Goal: Task Accomplishment & Management: Use online tool/utility

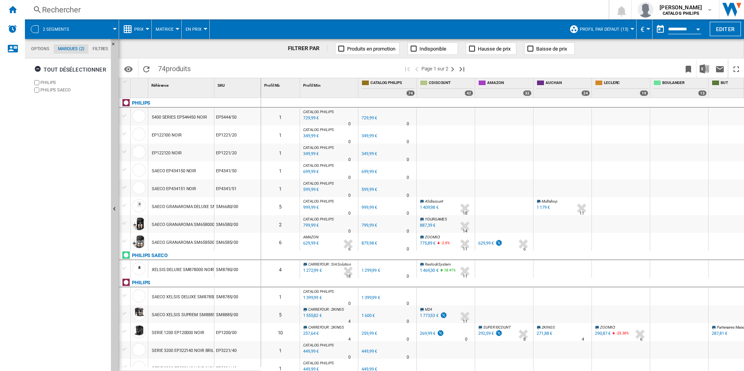
click at [37, 49] on md-tab-item "Options" at bounding box center [40, 48] width 27 height 9
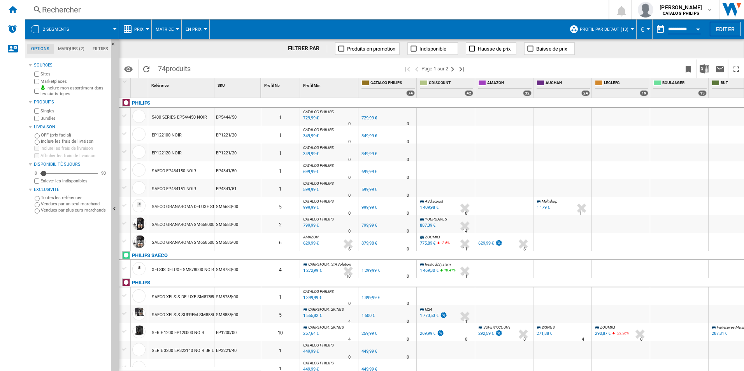
click at [70, 55] on md-tabs-canvas "Options Marques (2) Filtres Options Marques (2) Filtres" at bounding box center [71, 48] width 93 height 19
click at [67, 51] on md-tab-item "Marques (2)" at bounding box center [71, 48] width 35 height 9
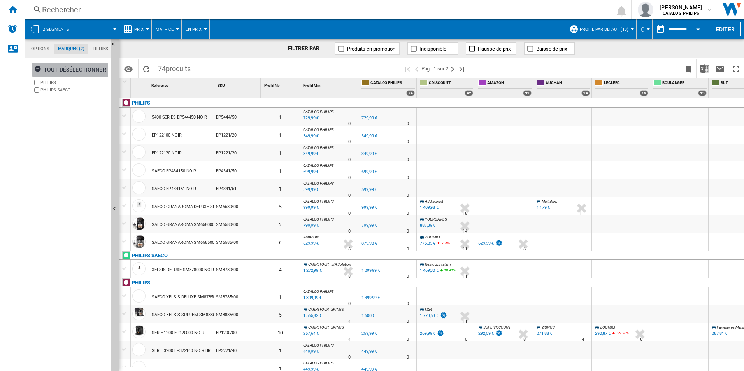
click at [39, 71] on ng-md-icon "button" at bounding box center [38, 69] width 9 height 9
click at [45, 52] on md-tab-item "Options" at bounding box center [40, 48] width 27 height 9
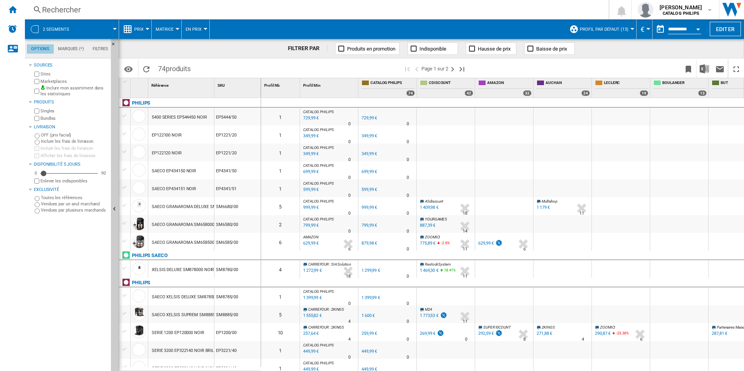
scroll to position [9, 0]
click at [114, 44] on ng-md-icon "Masquer" at bounding box center [115, 46] width 9 height 9
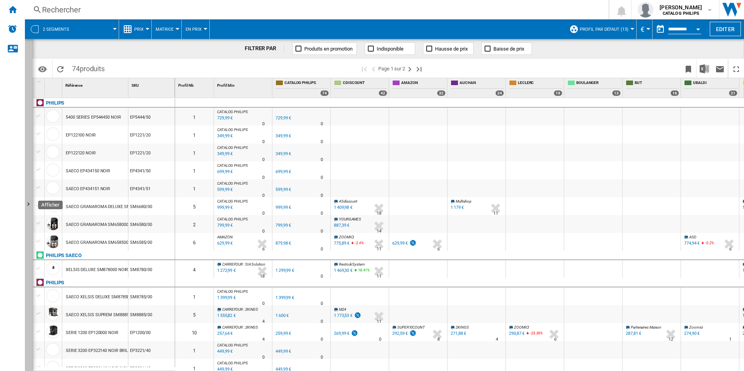
click at [31, 45] on button "Afficher" at bounding box center [29, 205] width 8 height 332
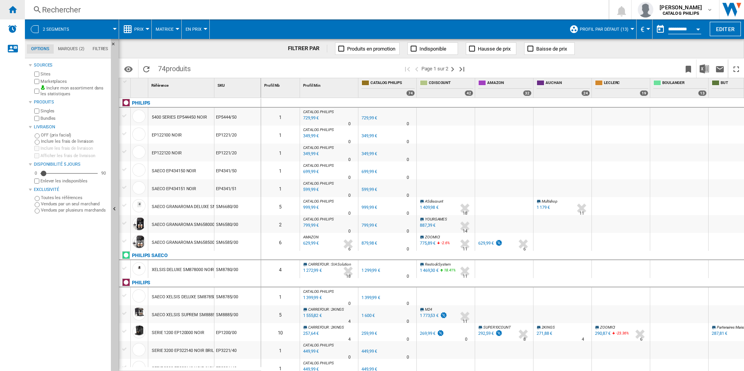
click at [17, 14] on div "Accueil" at bounding box center [12, 9] width 25 height 19
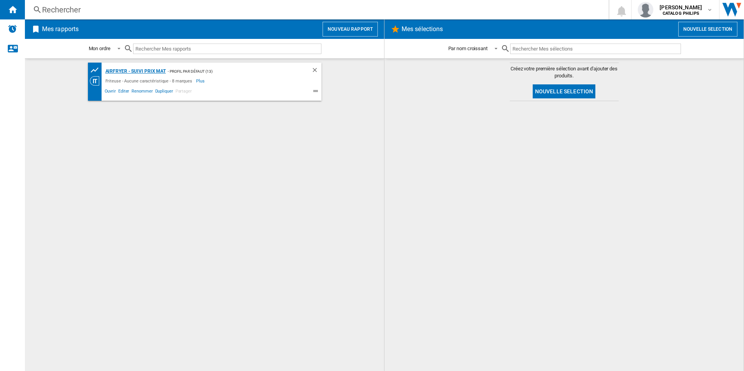
click at [129, 70] on div "Airfryer - Suivi Prix MAT" at bounding box center [134, 71] width 63 height 10
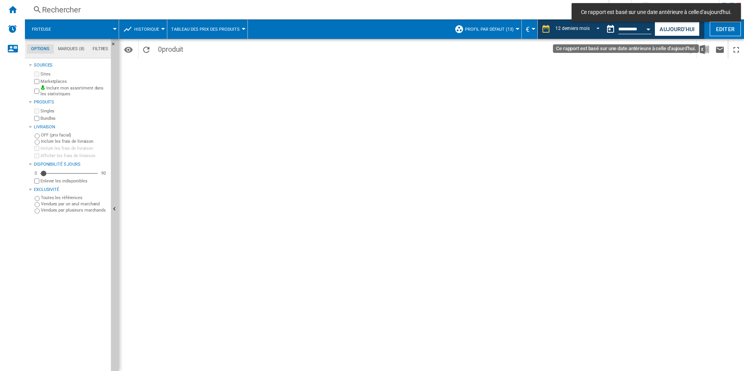
click at [494, 29] on button "Open calendar" at bounding box center [648, 28] width 14 height 14
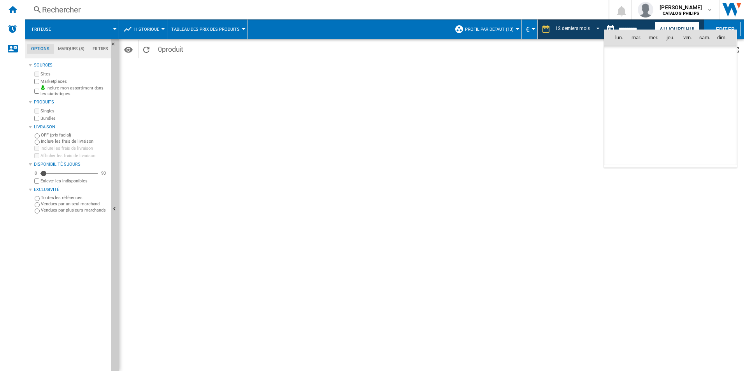
scroll to position [2370, 0]
click at [494, 162] on td "[DATE]" at bounding box center [633, 157] width 58 height 17
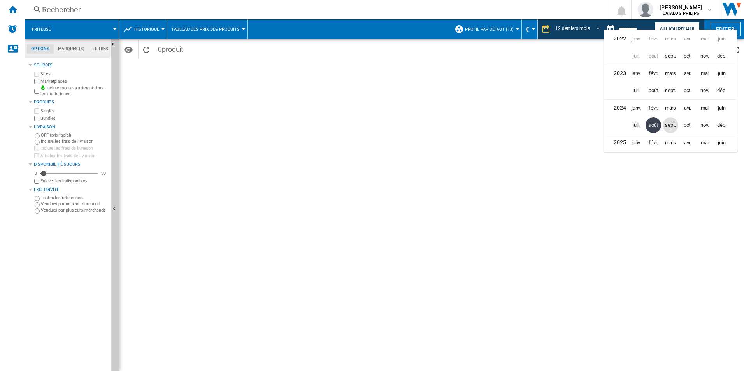
scroll to position [17, 0]
click at [494, 143] on span "sept." at bounding box center [670, 143] width 16 height 16
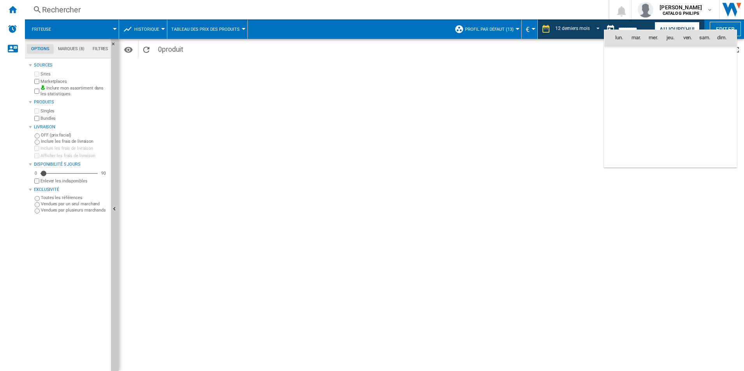
scroll to position [3710, 0]
click at [494, 91] on span "12" at bounding box center [687, 88] width 16 height 16
type input "**********"
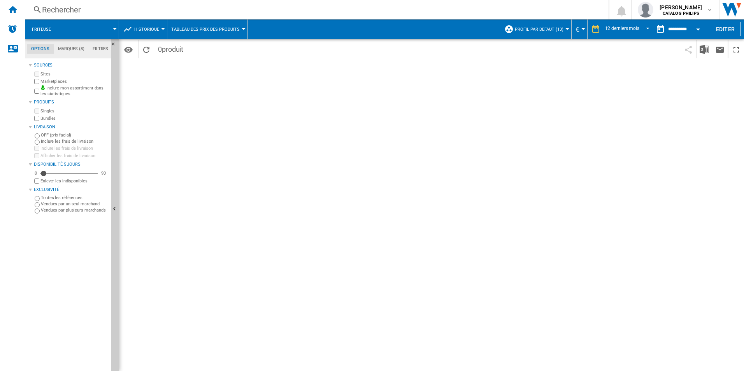
click at [494, 31] on span "Profil par défaut (13)" at bounding box center [538, 29] width 49 height 5
click at [494, 9] on md-backdrop at bounding box center [372, 185] width 744 height 371
click at [494, 9] on span "[PERSON_NAME]" at bounding box center [680, 7] width 42 height 8
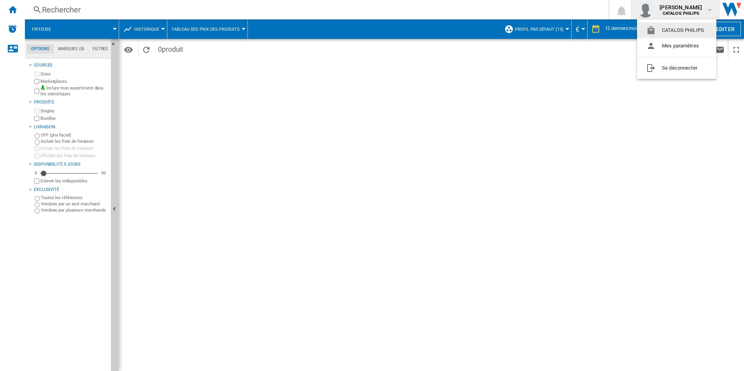
click at [13, 7] on md-backdrop at bounding box center [372, 185] width 744 height 371
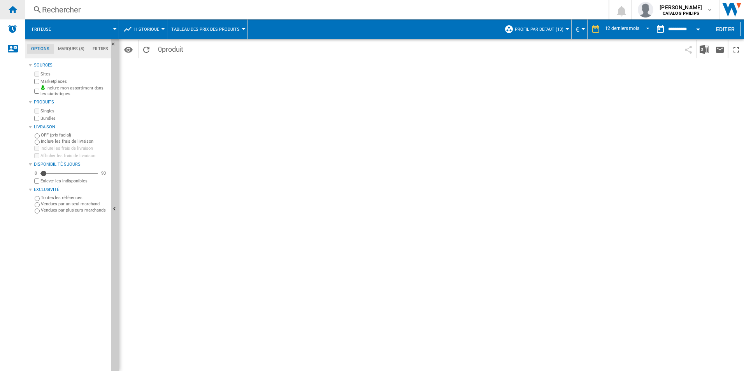
click at [13, 11] on ng-md-icon "Accueil" at bounding box center [12, 9] width 9 height 9
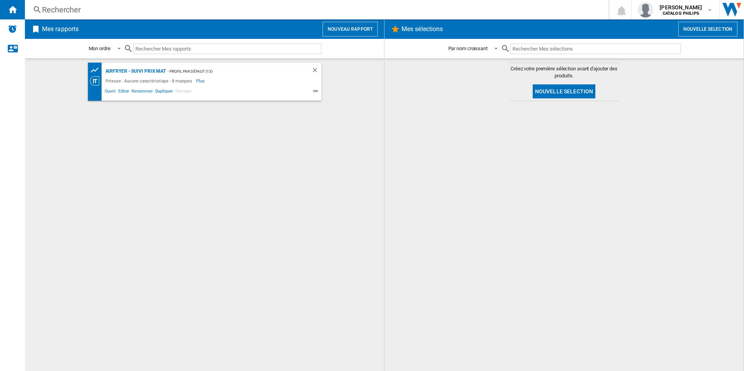
click at [341, 34] on button "Nouveau rapport" at bounding box center [349, 29] width 55 height 15
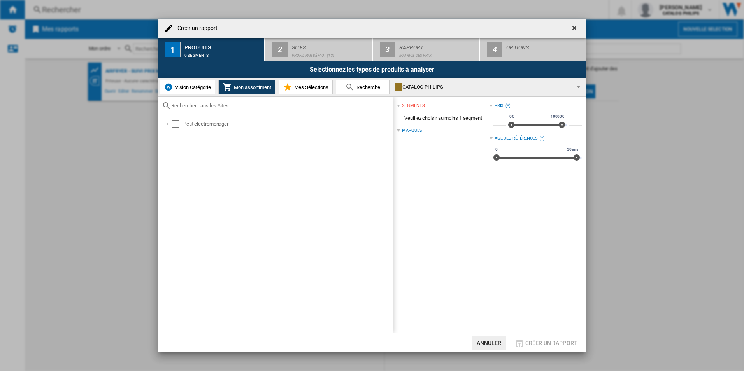
click at [196, 84] on span "Vision Catégorie" at bounding box center [192, 87] width 38 height 6
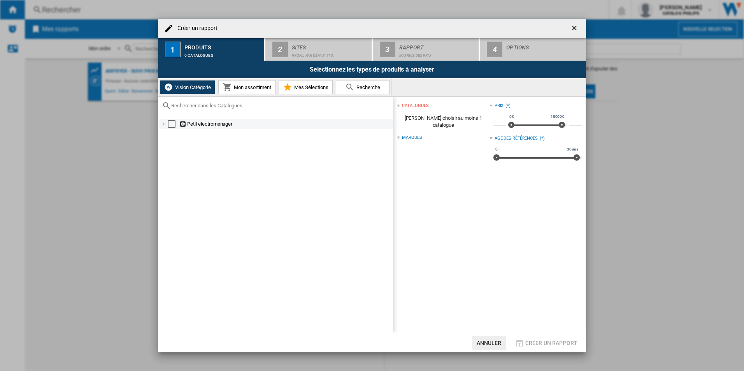
click at [161, 124] on div "Créer un ..." at bounding box center [164, 124] width 8 height 8
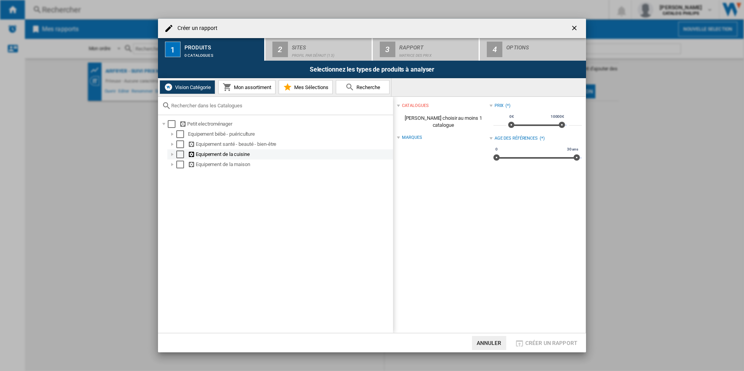
click at [171, 154] on div "Créer un ..." at bounding box center [172, 154] width 8 height 8
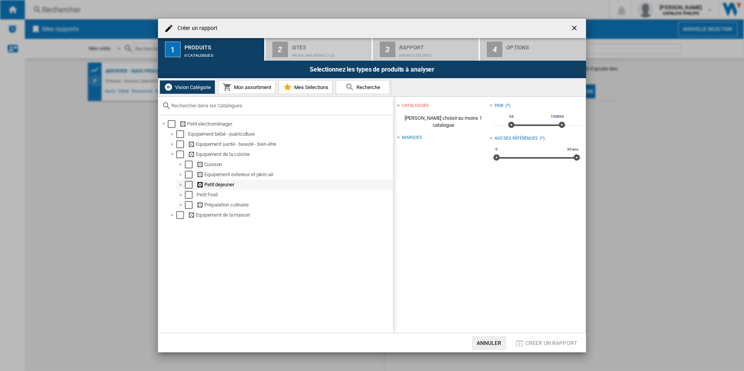
click at [180, 185] on div "Créer un ..." at bounding box center [181, 185] width 8 height 8
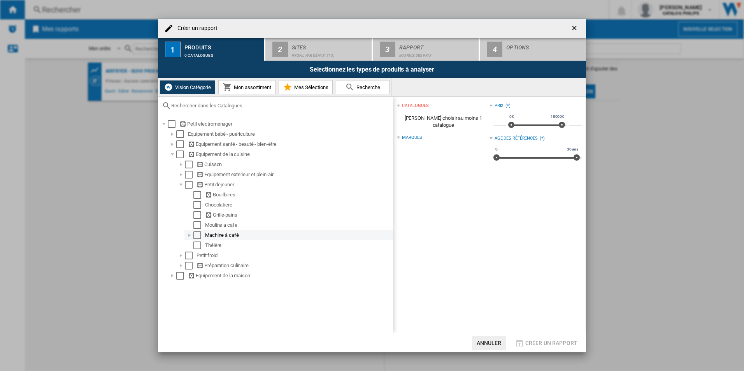
click at [187, 236] on div "Créer un ..." at bounding box center [189, 235] width 8 height 8
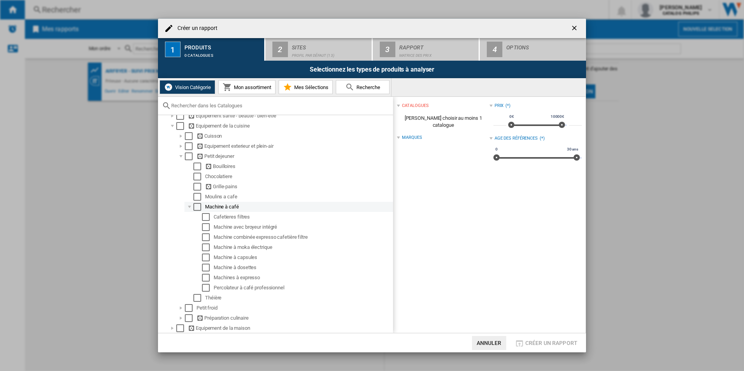
scroll to position [29, 0]
click at [208, 226] on div "Select" at bounding box center [206, 227] width 8 height 8
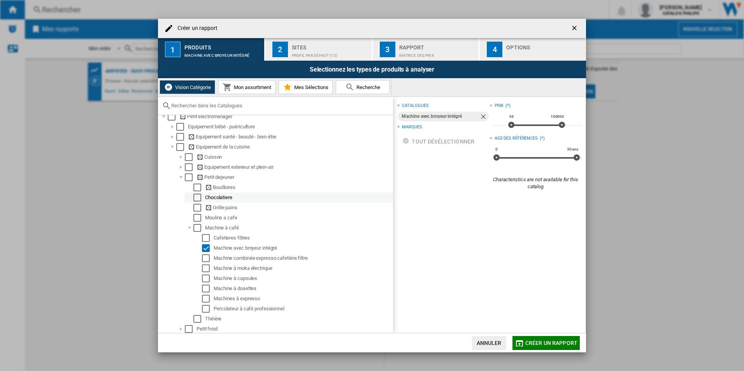
scroll to position [0, 0]
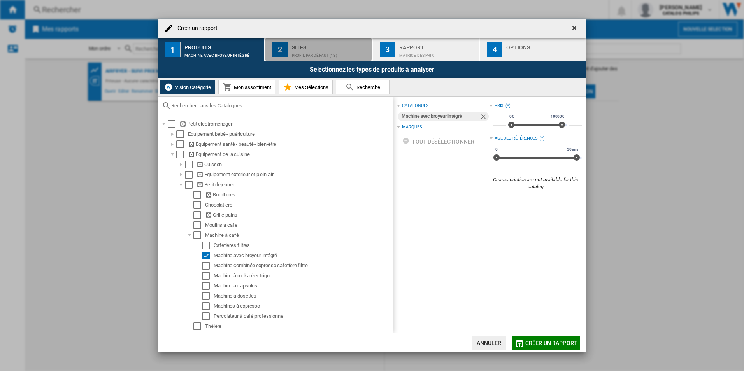
click at [301, 49] on div "Profil par défaut (13)" at bounding box center [330, 53] width 77 height 8
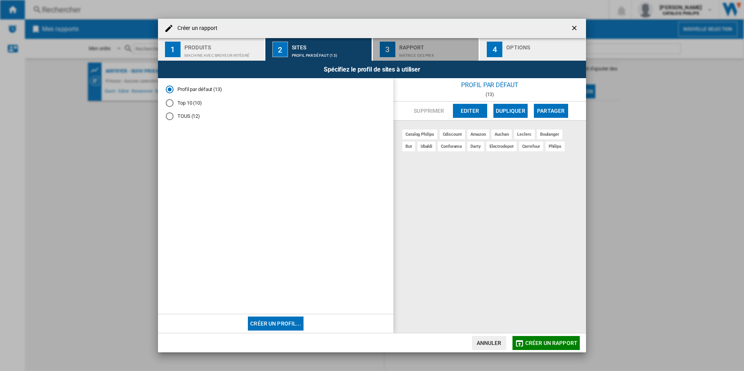
click at [416, 53] on div "Matrice des prix" at bounding box center [437, 53] width 77 height 8
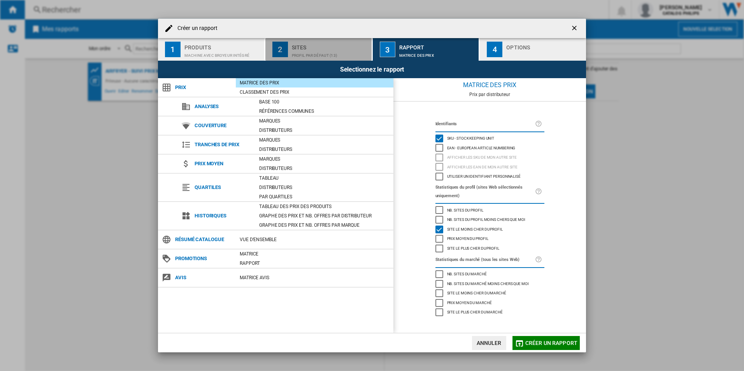
click at [325, 51] on div "Profil par défaut (13)" at bounding box center [330, 53] width 77 height 8
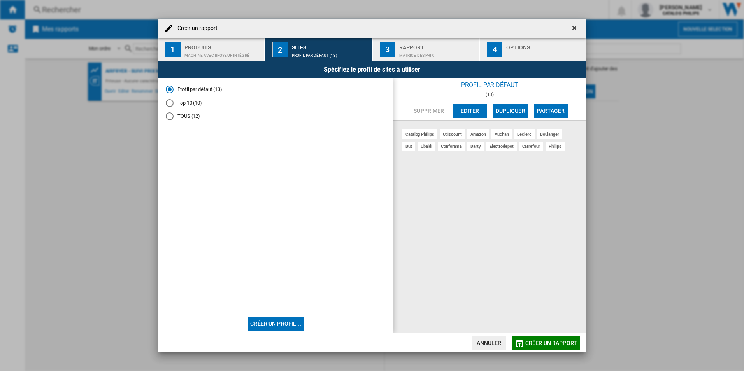
click at [419, 45] on div "Rapport" at bounding box center [437, 45] width 77 height 8
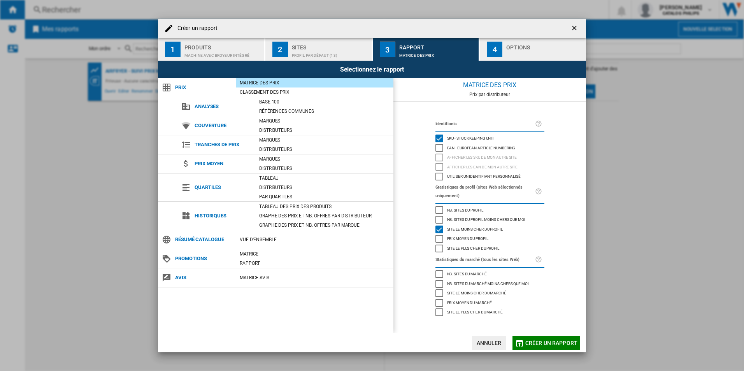
click at [291, 58] on button "2 Sites Profil par défaut (13)" at bounding box center [318, 49] width 107 height 23
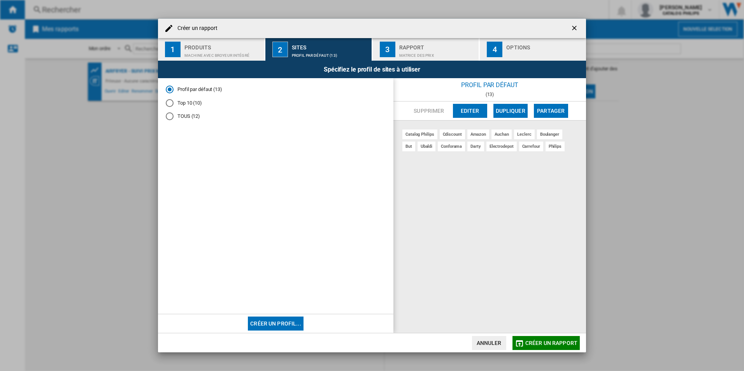
click at [434, 50] on div "Matrice des prix" at bounding box center [437, 53] width 77 height 8
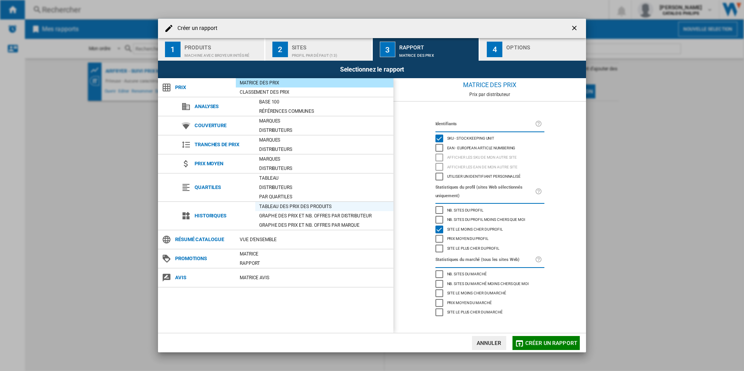
click at [298, 205] on div "Tableau des prix des produits" at bounding box center [324, 207] width 138 height 8
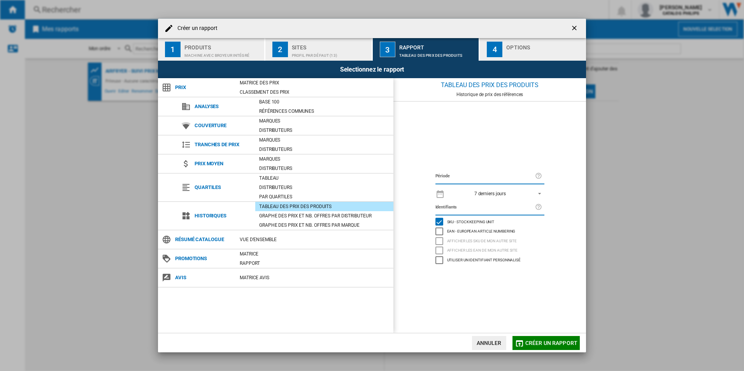
click at [494, 194] on span "REPORTS.WIZARD.STEPS.REPORT.STEPS.REPORT_OPTIONS.PERIOD: 7 derniers jours" at bounding box center [536, 192] width 9 height 7
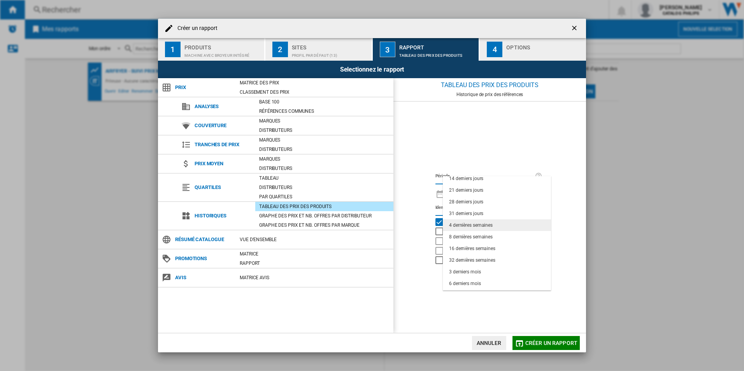
scroll to position [49, 0]
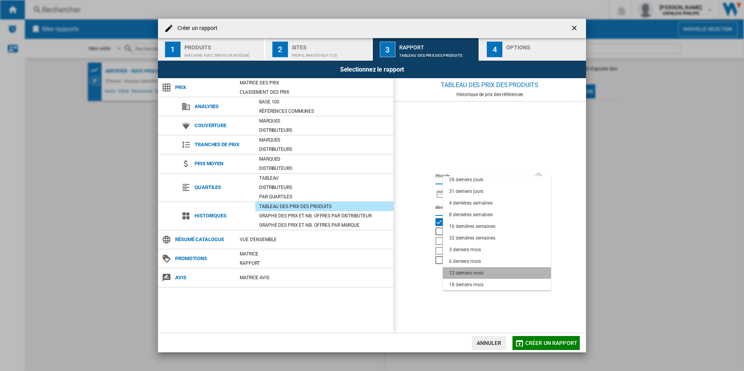
click at [494, 262] on md-option "12 derniers mois" at bounding box center [497, 273] width 108 height 12
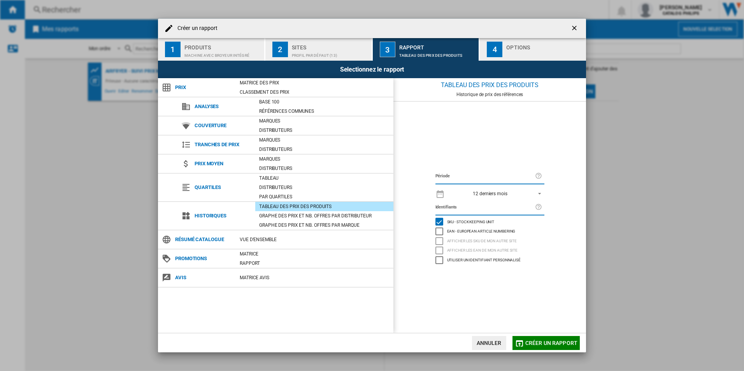
click at [494, 195] on span "REPORTS.WIZARD.STEPS.REPORT.STEPS.REPORT_OPTIONS.PERIOD: 12 derniers mois" at bounding box center [536, 192] width 9 height 7
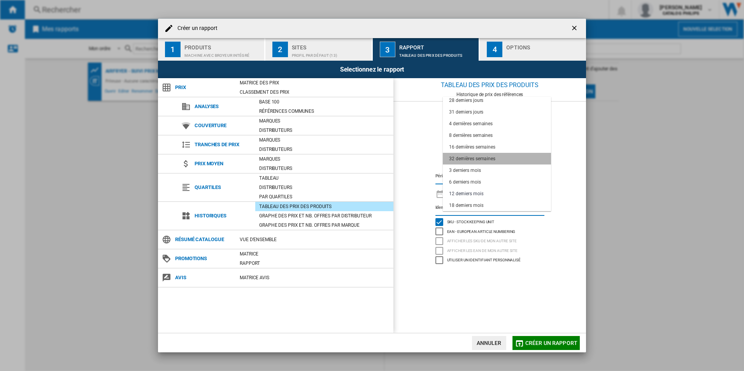
click at [494, 159] on md-option "32 dernières semaines" at bounding box center [497, 159] width 108 height 12
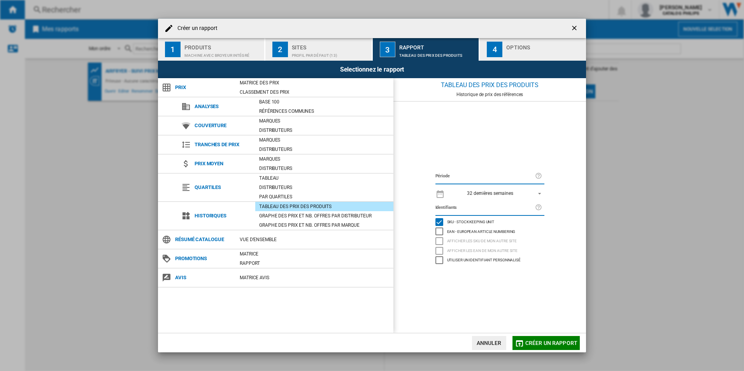
click at [494, 58] on button "4 Options" at bounding box center [532, 49] width 106 height 23
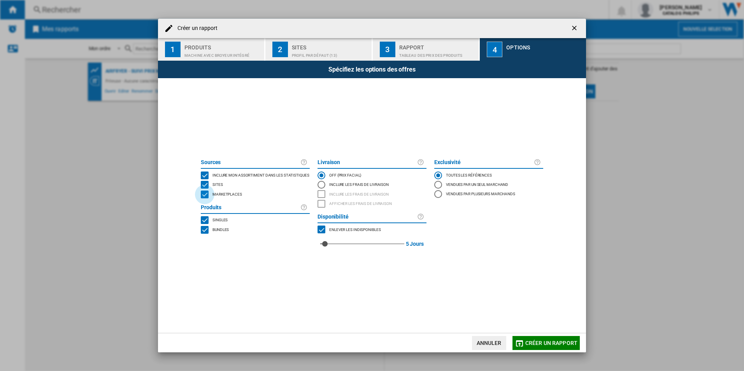
click at [201, 195] on div "MARKETPLACES" at bounding box center [205, 195] width 8 height 8
click at [324, 229] on div "MARKETPLACES" at bounding box center [321, 230] width 8 height 8
click at [494, 262] on span "Créer un rapport" at bounding box center [551, 343] width 52 height 6
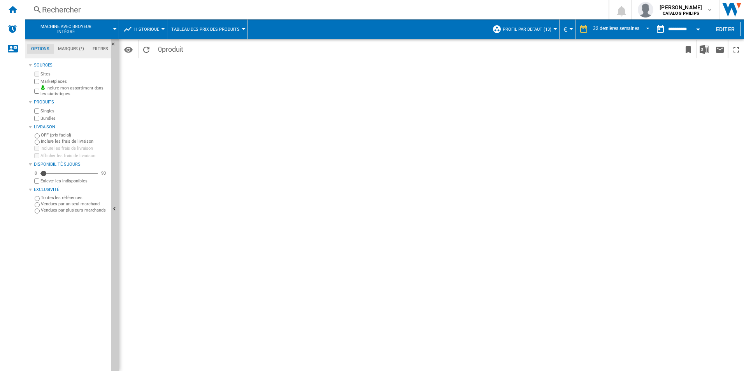
click at [494, 262] on div "Période 32 dernières semaines 1 jour 7 derniers jours 14 derniers jours 21 dern…" at bounding box center [431, 205] width 625 height 332
click at [494, 9] on md-icon "button" at bounding box center [709, 10] width 6 height 6
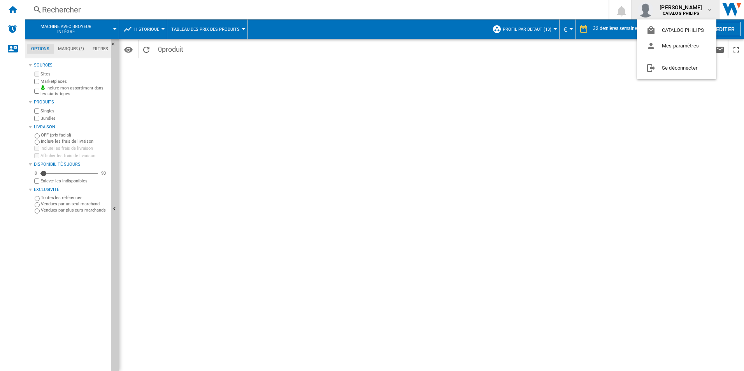
click at [494, 9] on md-backdrop at bounding box center [372, 185] width 744 height 371
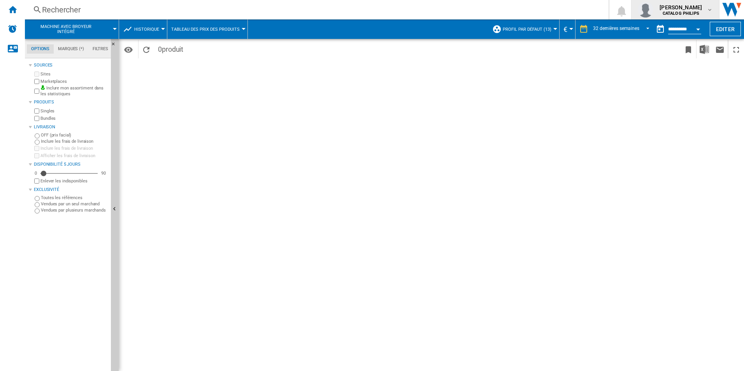
click at [494, 12] on div "[PERSON_NAME] CATALOG PHILIPS" at bounding box center [681, 9] width 50 height 12
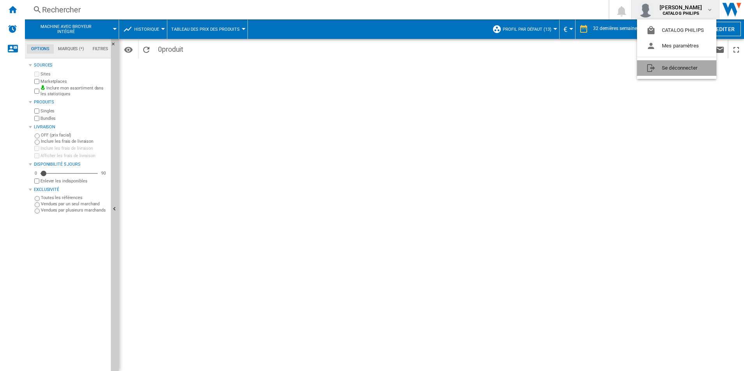
click at [494, 70] on button "Se déconnecter" at bounding box center [676, 68] width 79 height 16
